Goal: Task Accomplishment & Management: Complete application form

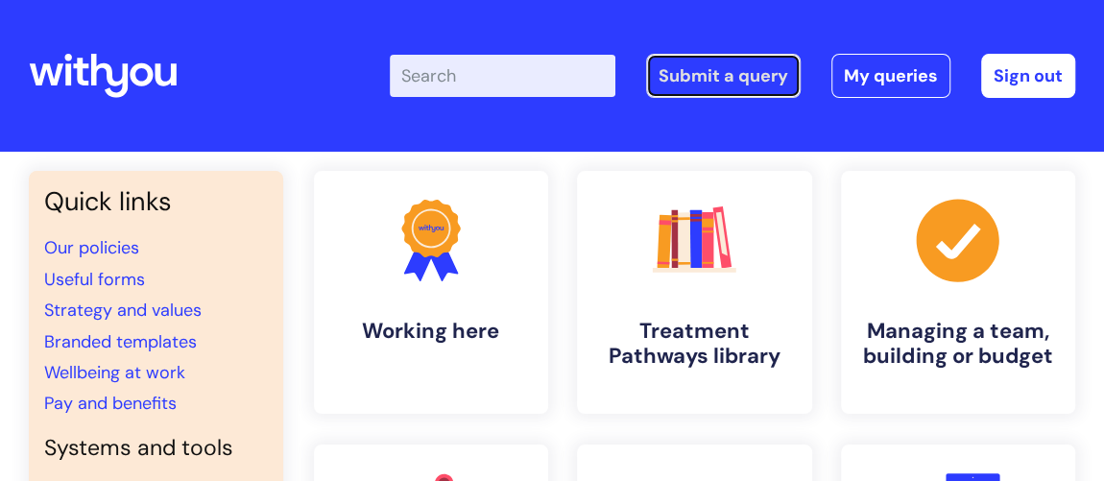
click at [697, 76] on link "Submit a query" at bounding box center [723, 76] width 155 height 44
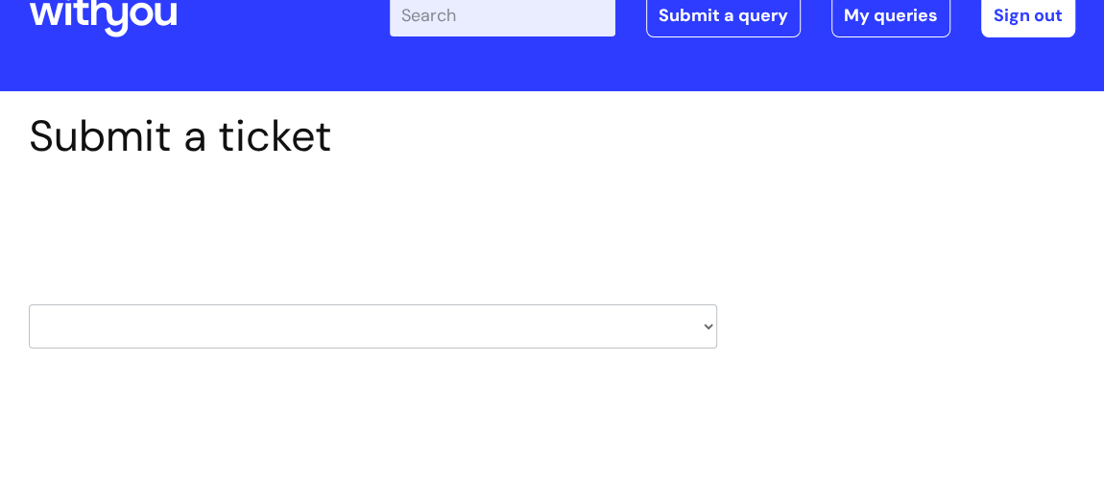
scroll to position [86, 0]
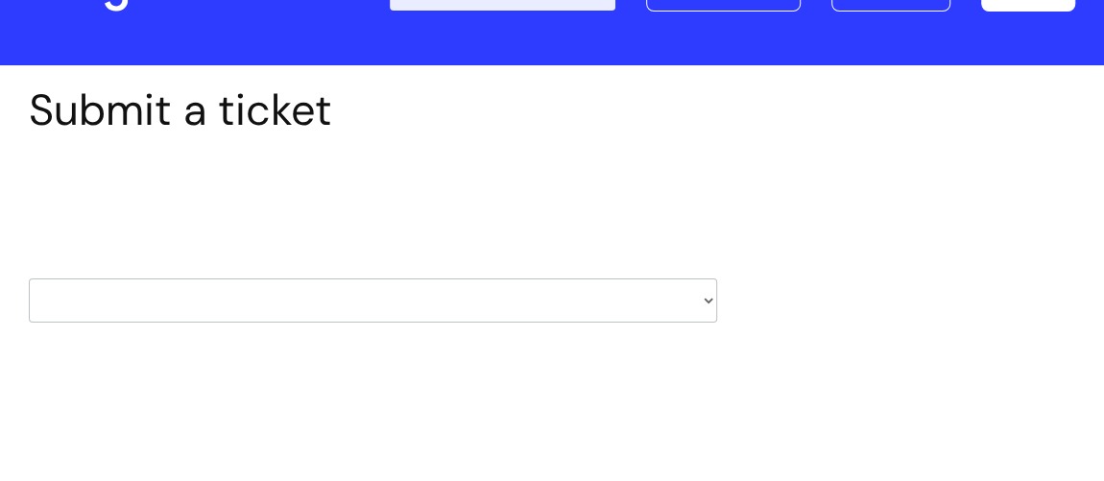
click at [706, 300] on select "HR / People IT and Support Clinical Drug Alerts Finance Accounts Data Support T…" at bounding box center [373, 300] width 688 height 44
select select "property_&_estates"
click at [29, 278] on select "HR / People IT and Support Clinical Drug Alerts Finance Accounts Data Support T…" at bounding box center [373, 300] width 688 height 44
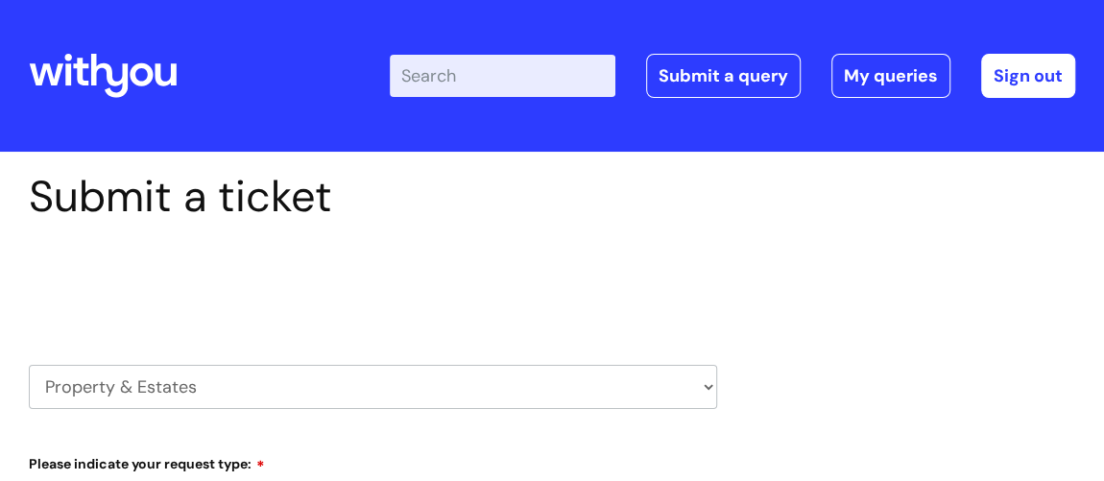
select select "80004286569"
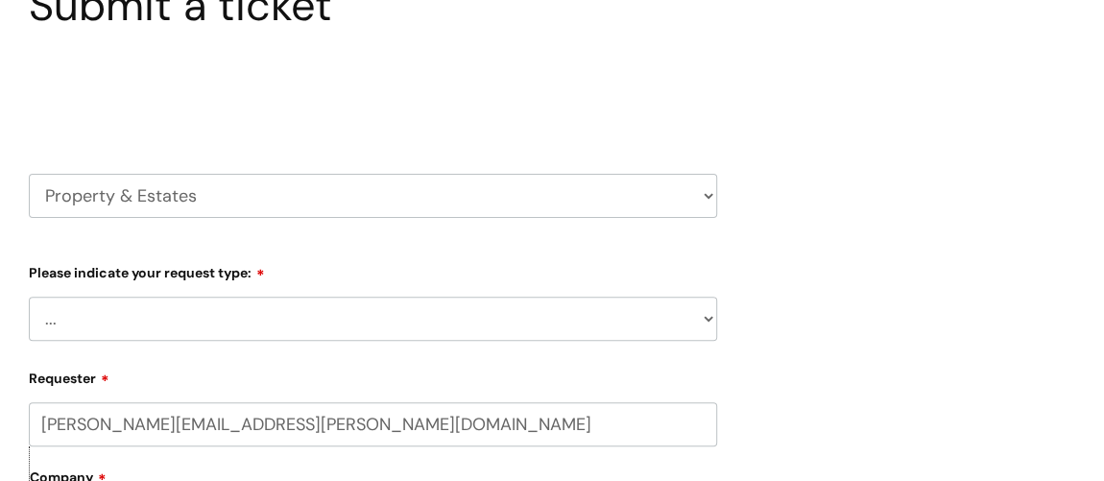
scroll to position [261, 0]
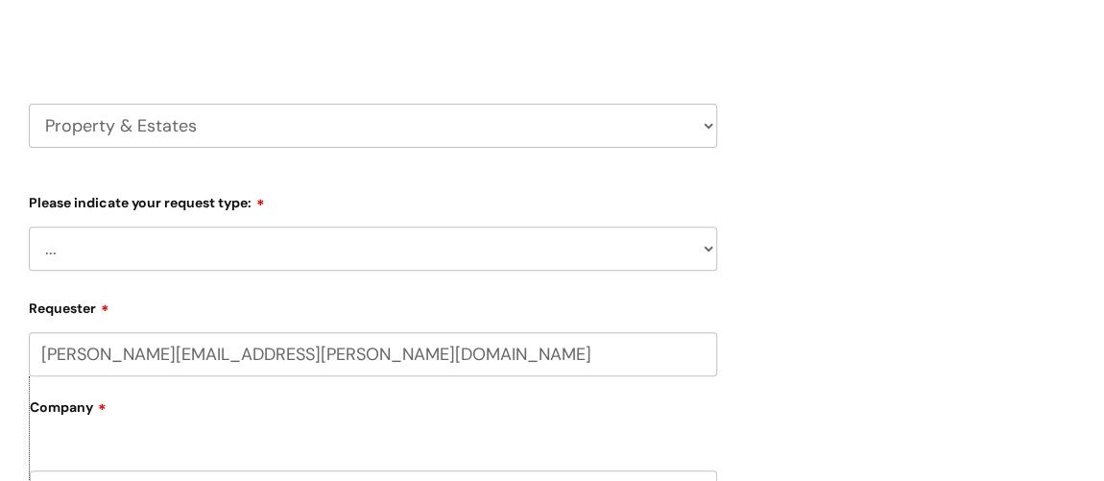
click at [708, 251] on select "... Facilities Support Lease/ Tenancy Agreements Health & Safety and Environmen…" at bounding box center [373, 249] width 688 height 44
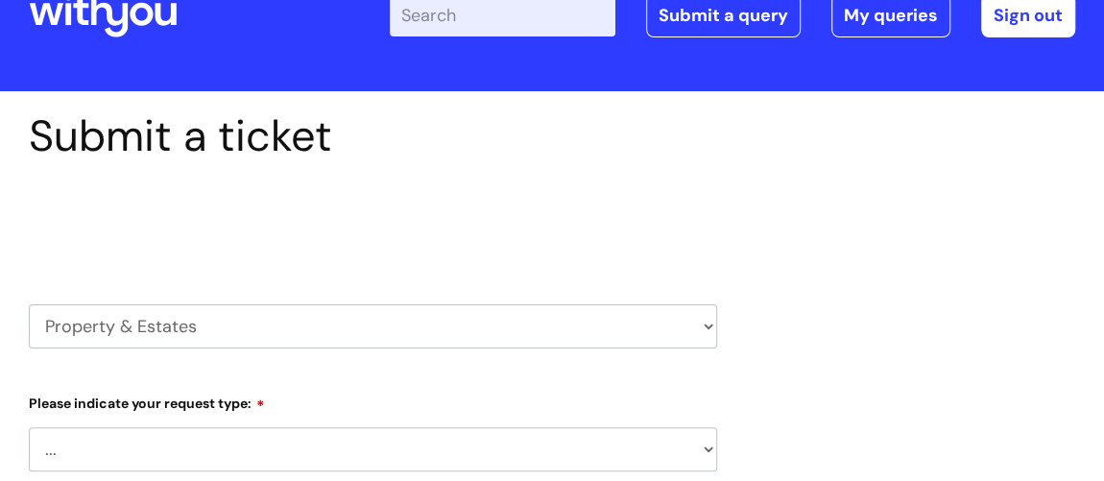
scroll to position [86, 0]
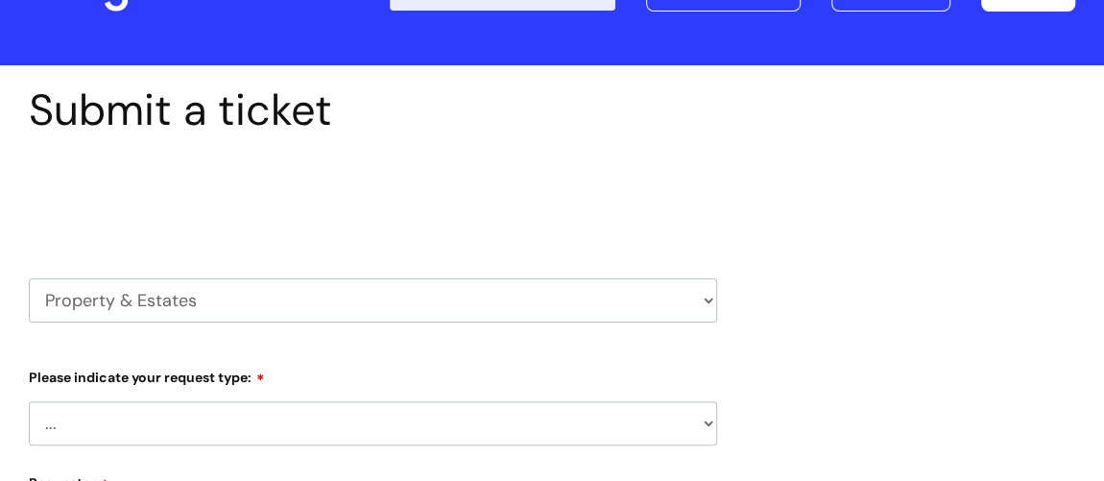
click at [711, 298] on select "HR / People IT and Support Clinical Drug Alerts Finance Accounts Data Support T…" at bounding box center [373, 300] width 688 height 44
